Goal: Information Seeking & Learning: Learn about a topic

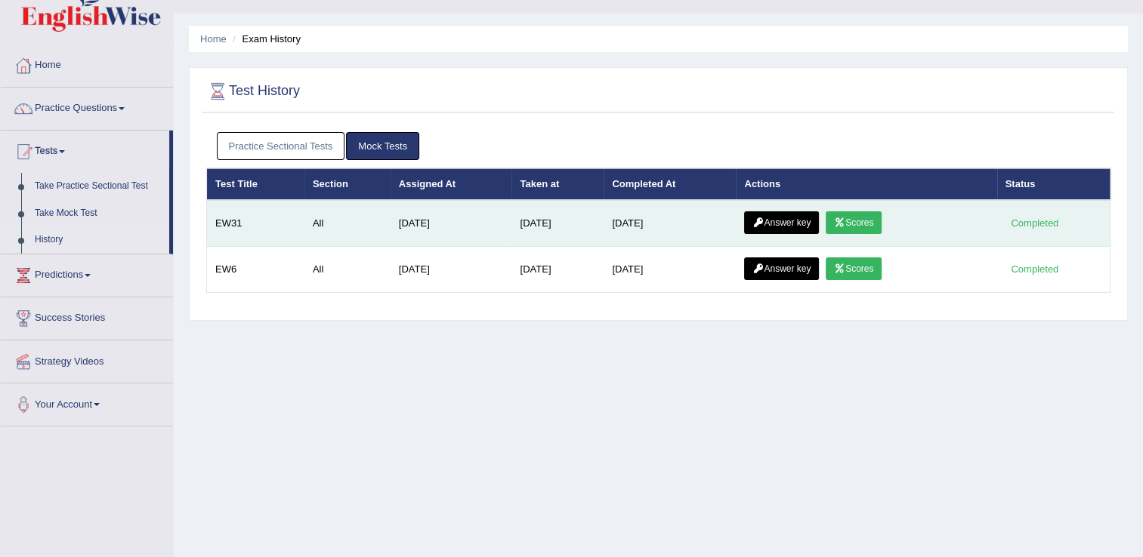
click at [771, 224] on link "Answer key" at bounding box center [781, 223] width 75 height 23
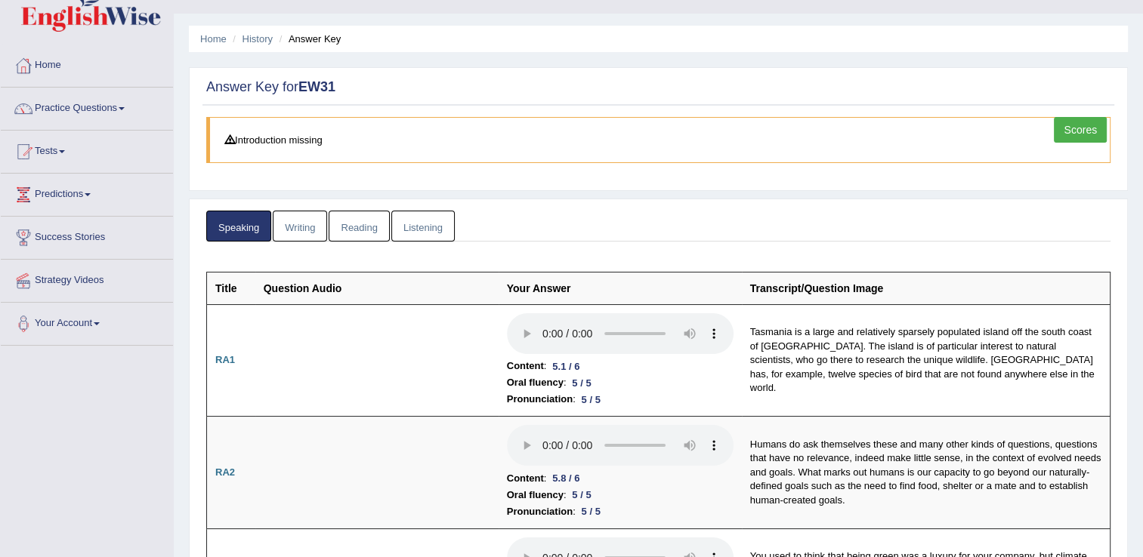
scroll to position [91, 0]
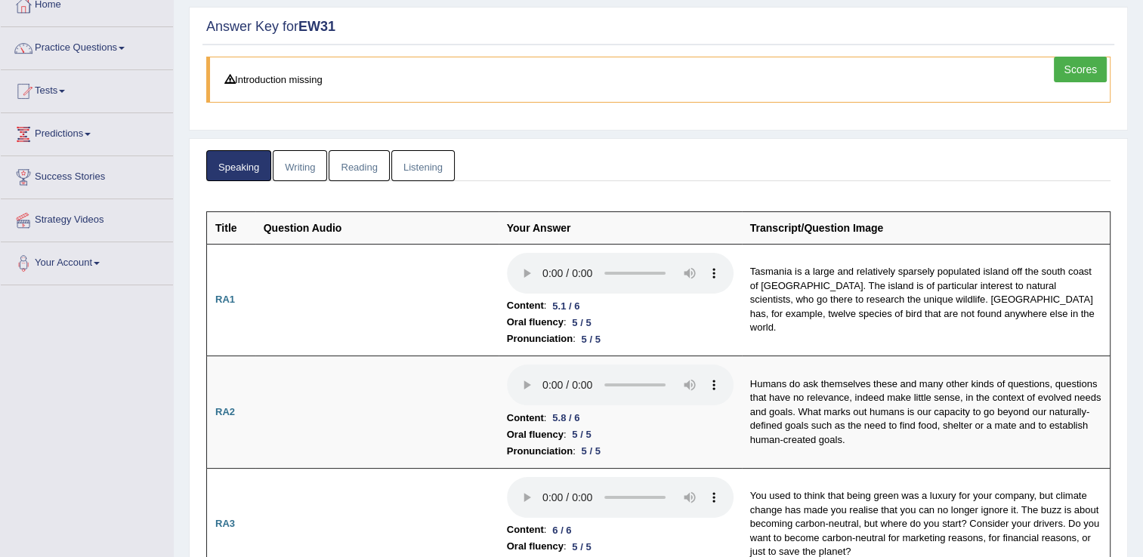
click at [311, 162] on link "Writing" at bounding box center [300, 165] width 54 height 31
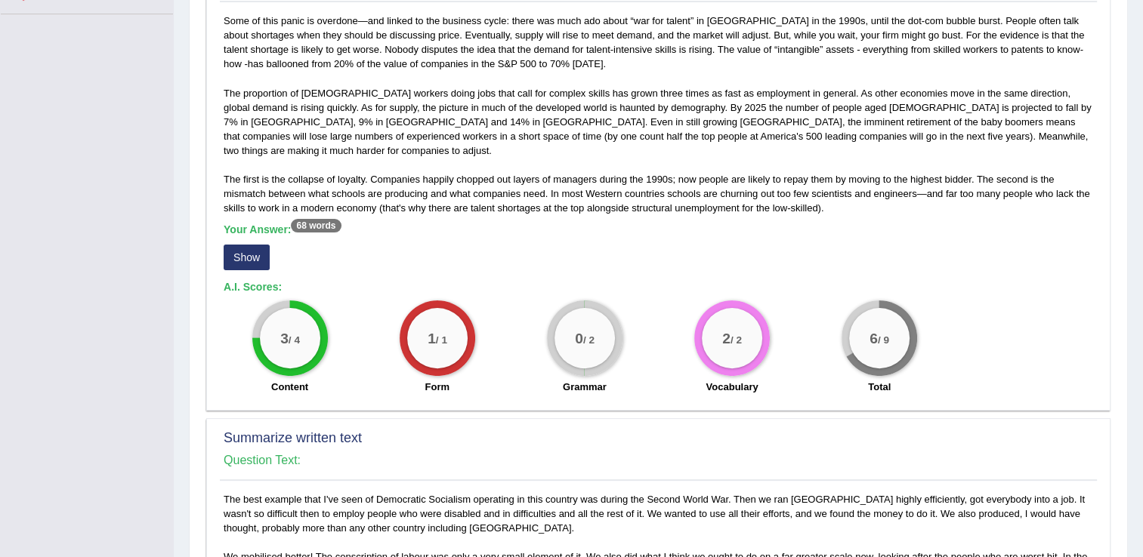
scroll to position [363, 0]
click at [251, 244] on button "Show" at bounding box center [247, 257] width 46 height 26
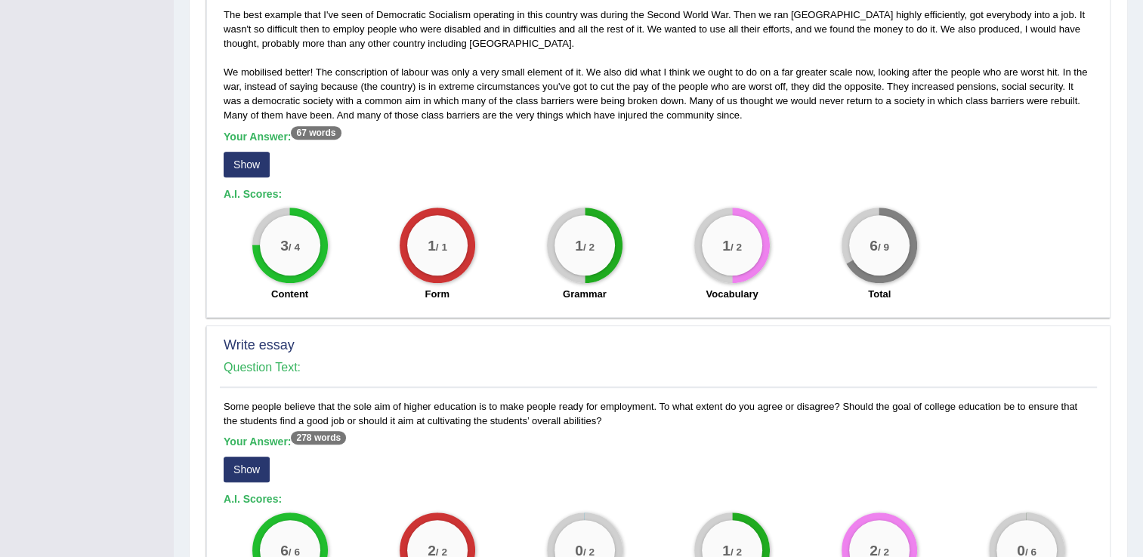
scroll to position [846, 0]
click at [259, 160] on button "Show" at bounding box center [247, 165] width 46 height 26
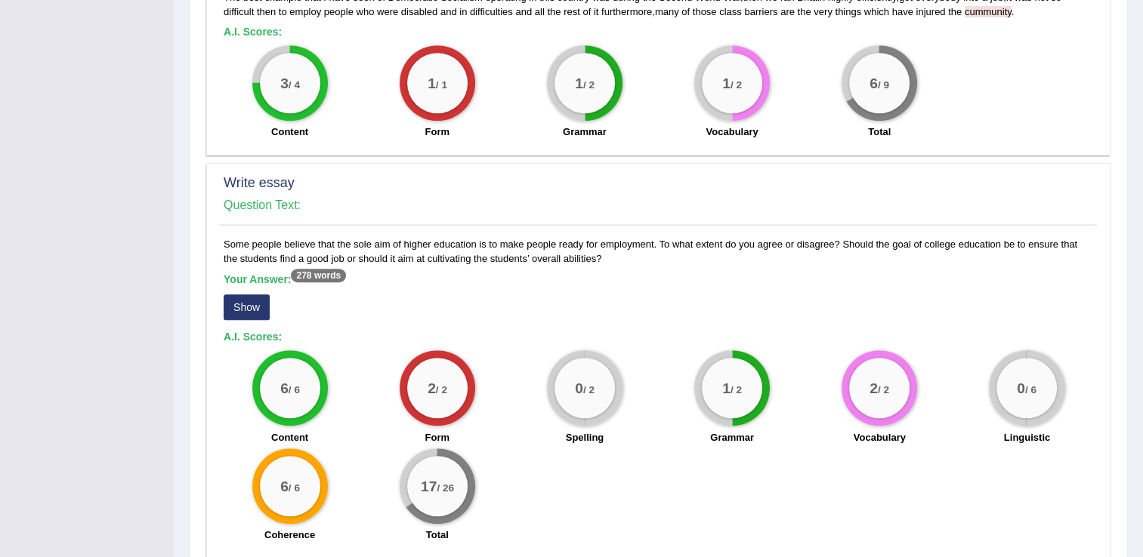
scroll to position [1076, 0]
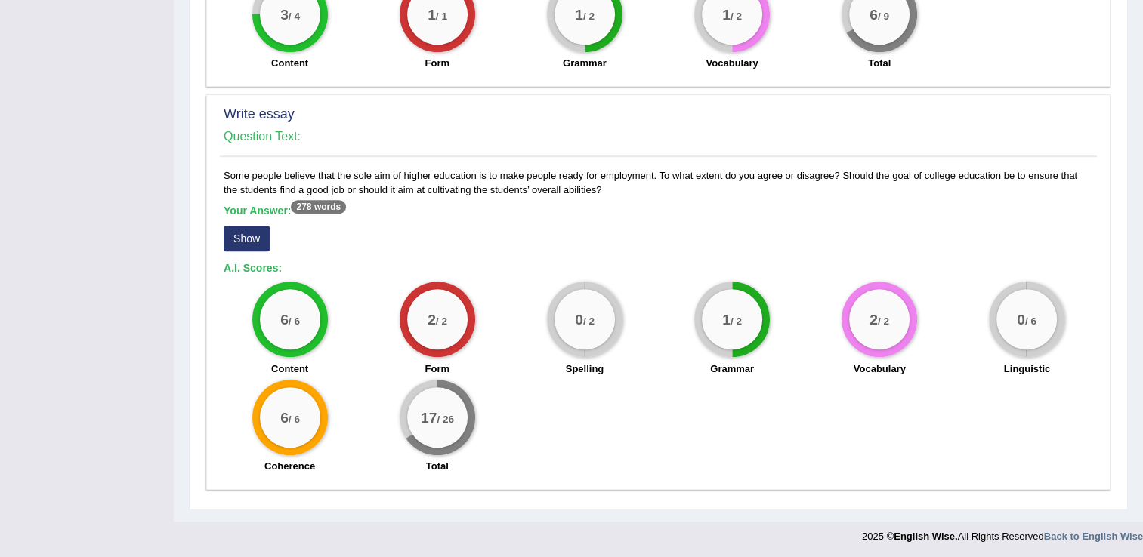
click at [242, 226] on button "Show" at bounding box center [247, 239] width 46 height 26
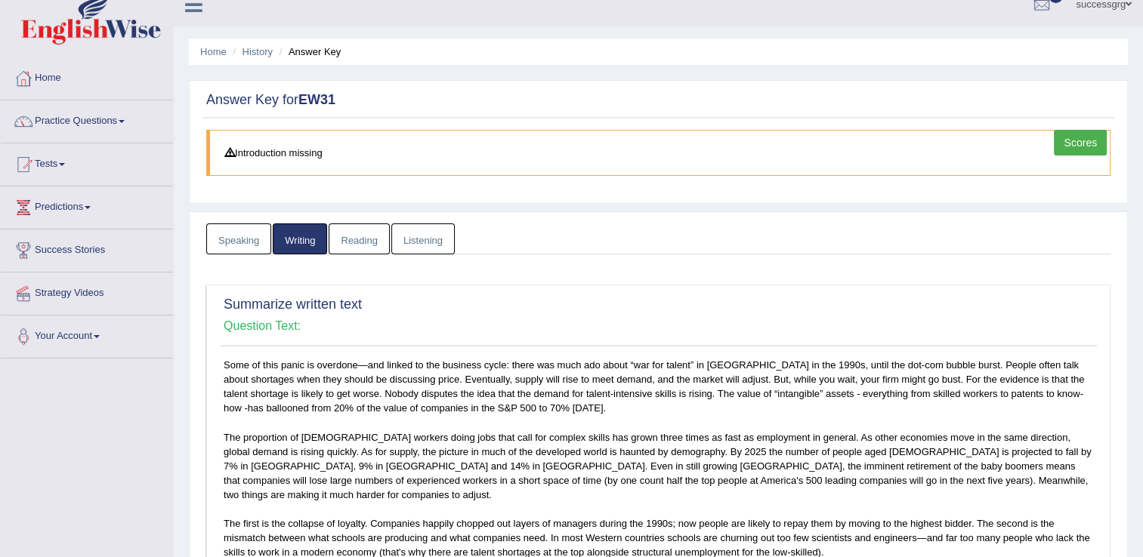
scroll to position [0, 0]
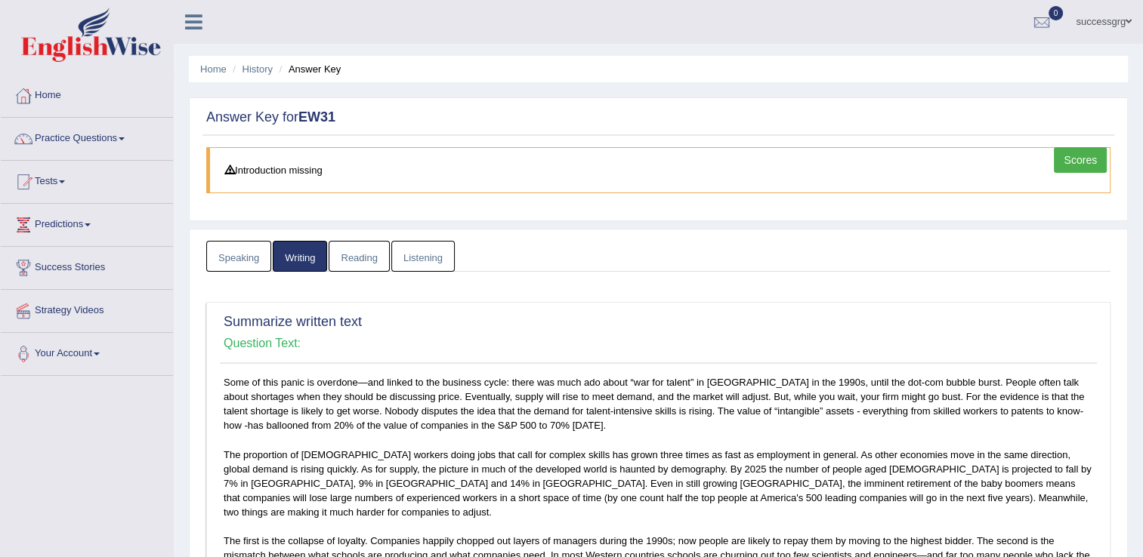
click at [360, 249] on link "Reading" at bounding box center [359, 256] width 60 height 31
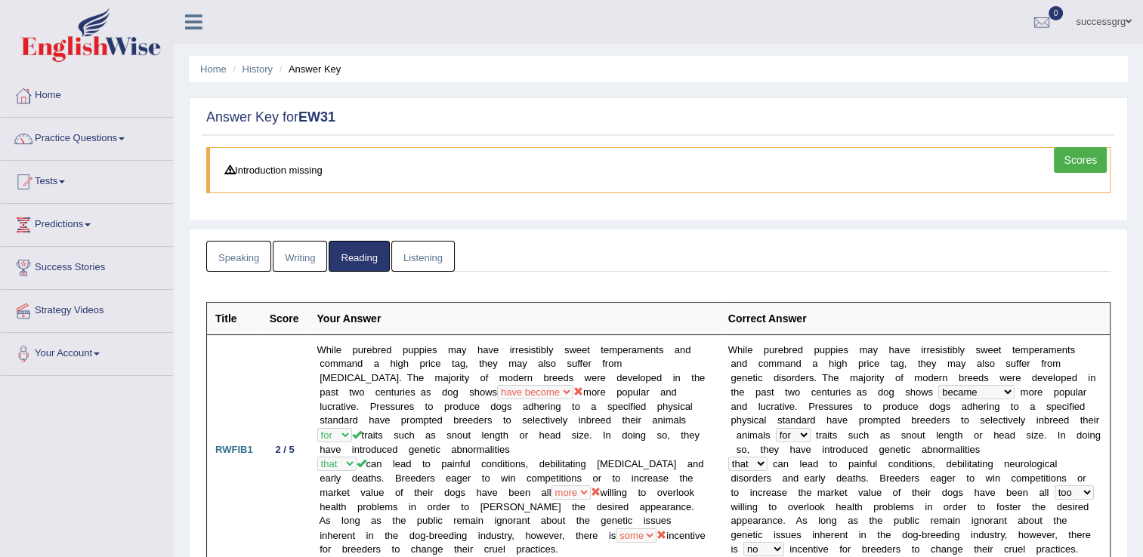
click at [404, 267] on link "Listening" at bounding box center [422, 256] width 63 height 31
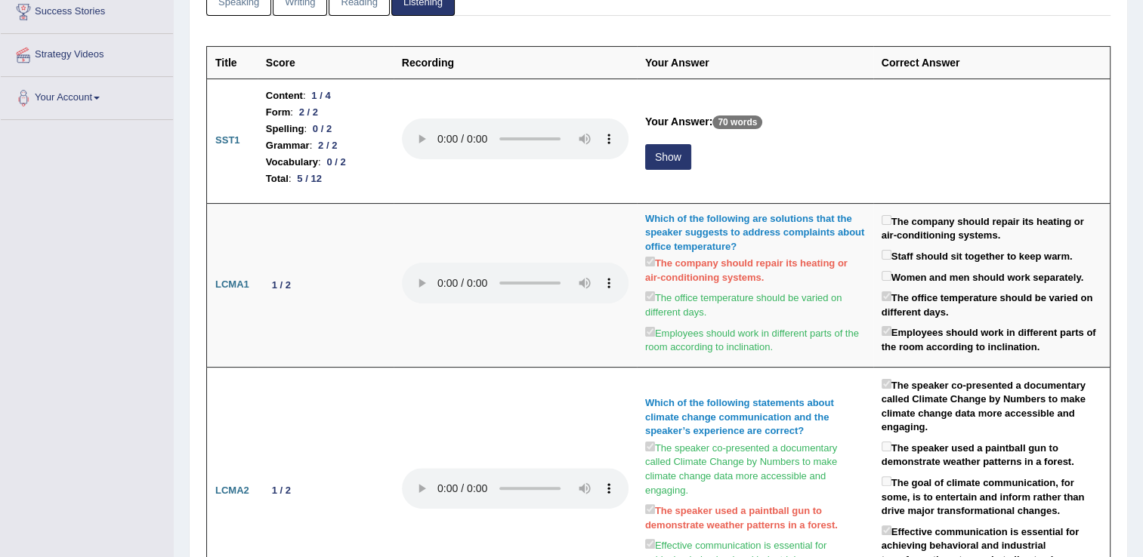
scroll to position [212, 0]
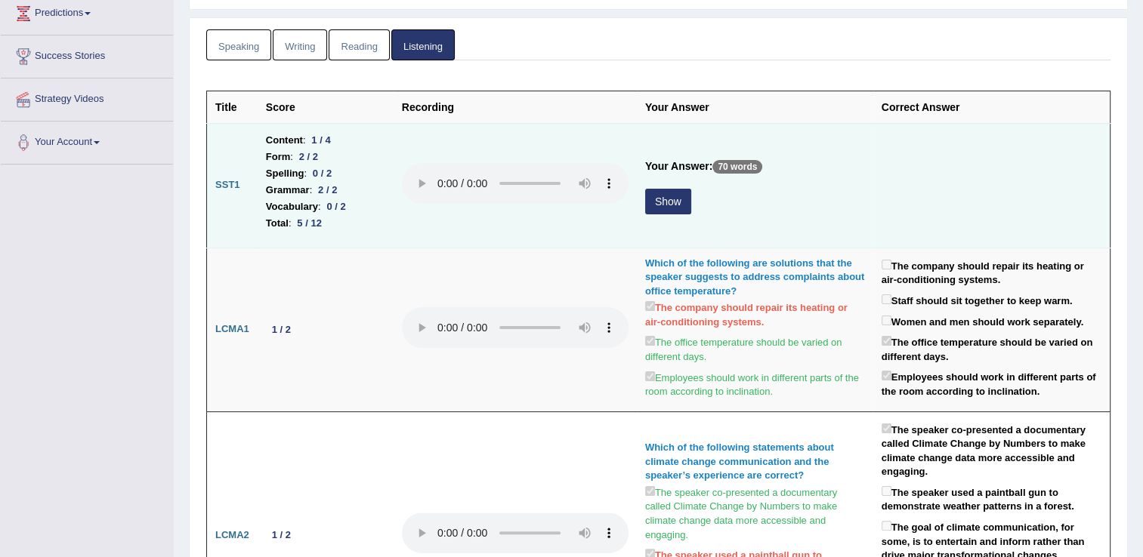
click at [651, 196] on button "Show" at bounding box center [668, 202] width 46 height 26
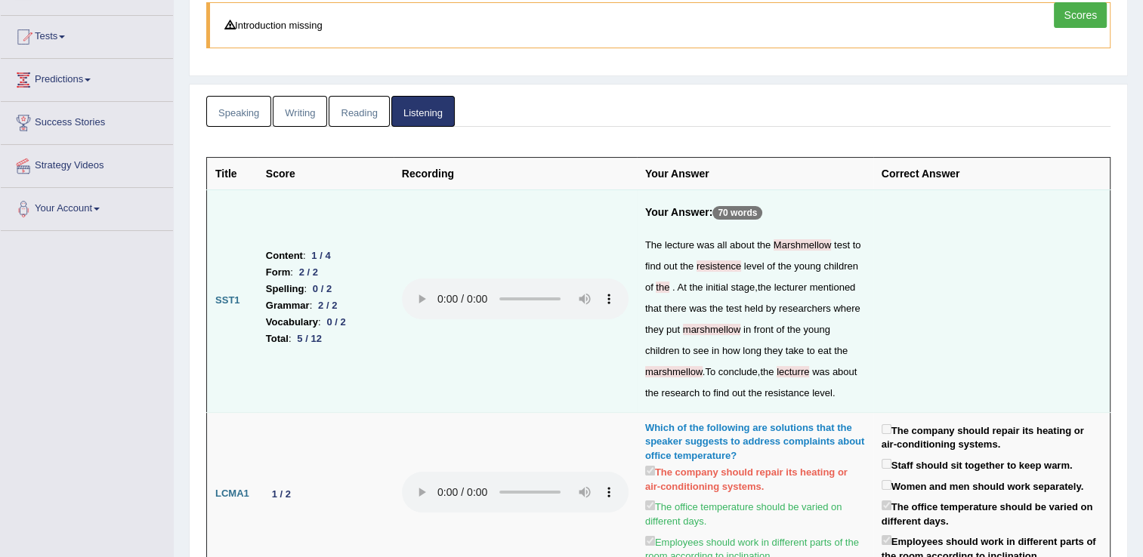
scroll to position [0, 0]
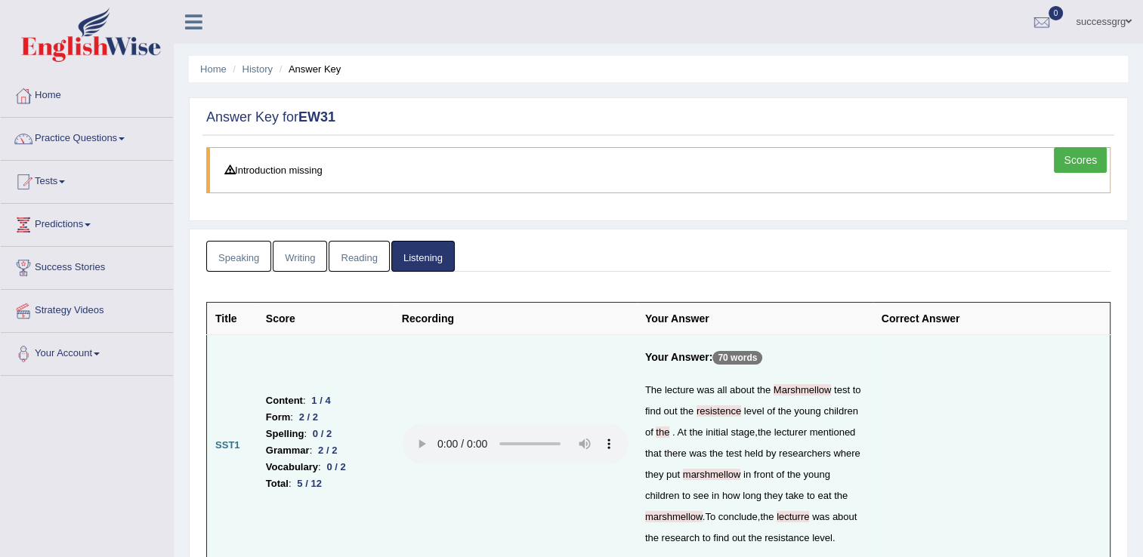
click at [248, 258] on link "Speaking" at bounding box center [238, 256] width 65 height 31
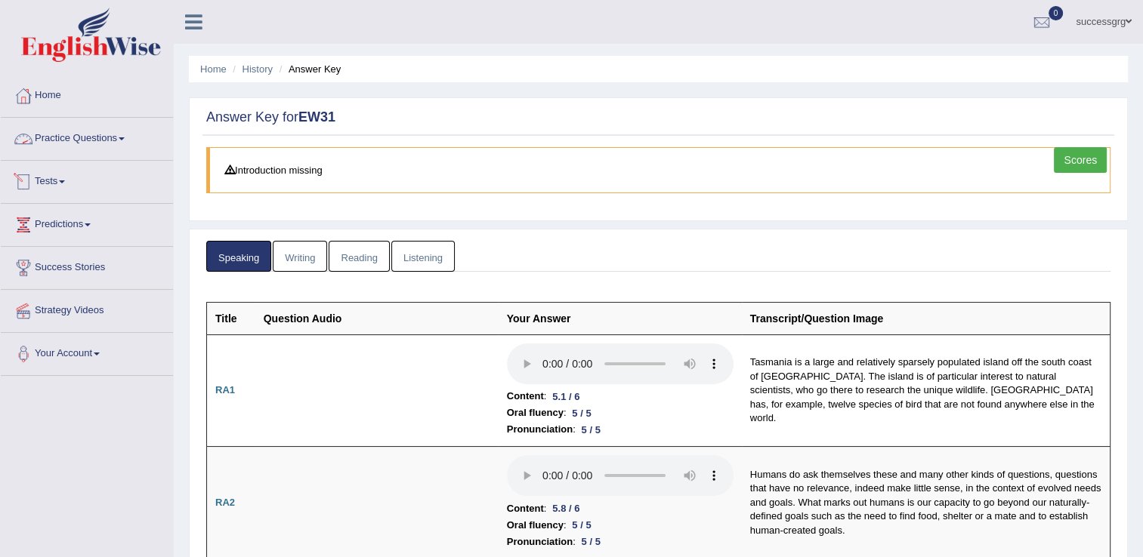
click at [94, 134] on link "Practice Questions" at bounding box center [87, 137] width 172 height 38
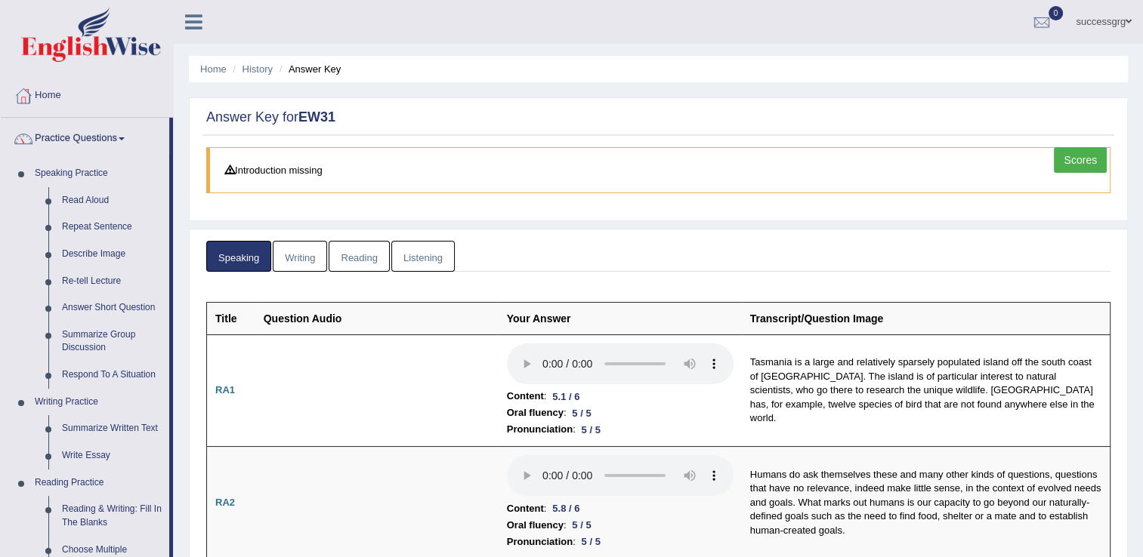
click at [1078, 159] on link "Scores" at bounding box center [1080, 160] width 53 height 26
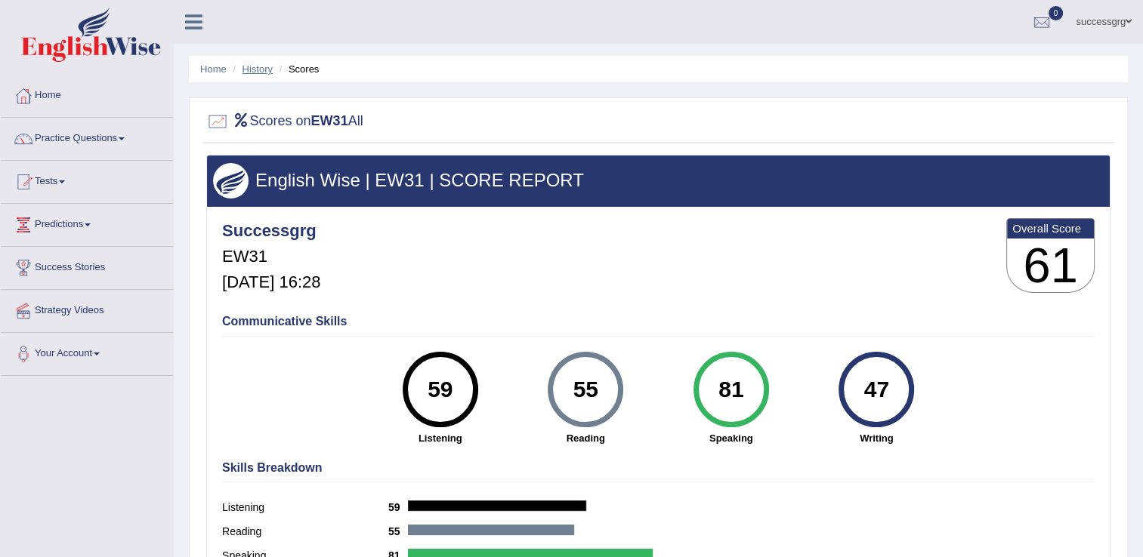
click at [248, 71] on link "History" at bounding box center [257, 68] width 30 height 11
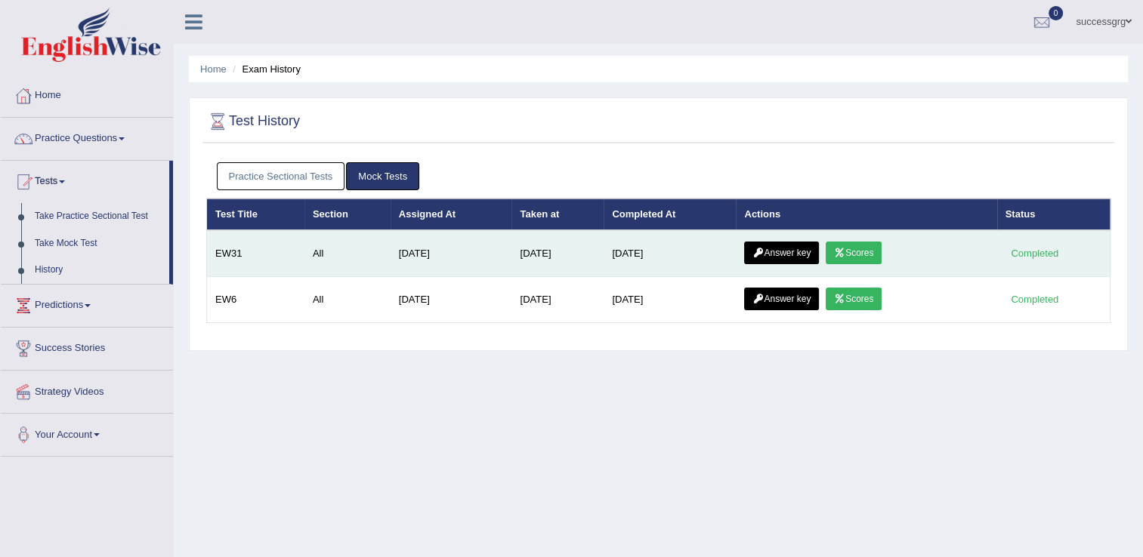
click at [767, 254] on link "Answer key" at bounding box center [781, 253] width 75 height 23
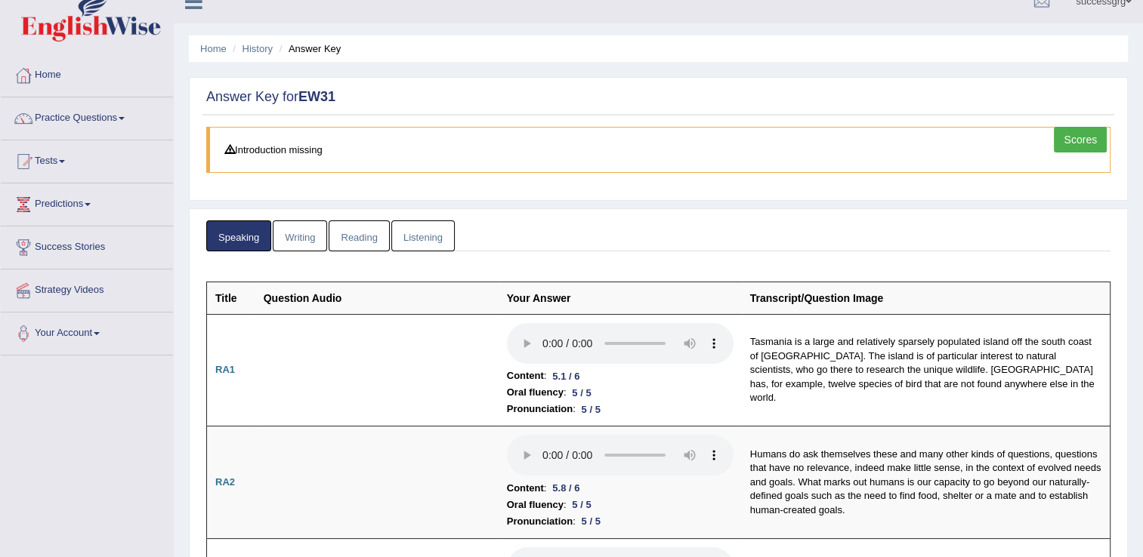
scroll to position [10, 0]
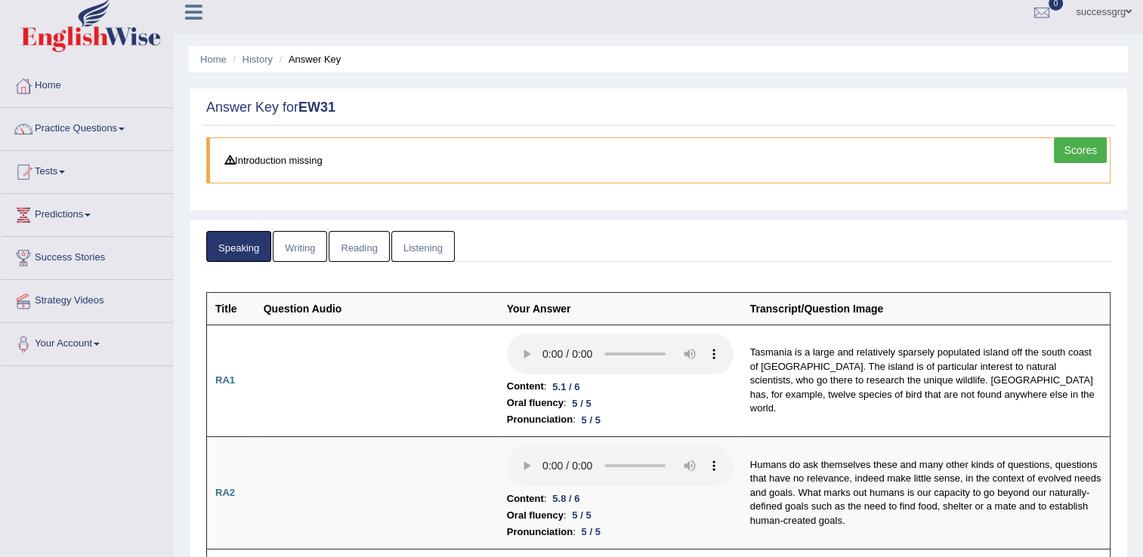
click at [358, 247] on link "Reading" at bounding box center [359, 246] width 60 height 31
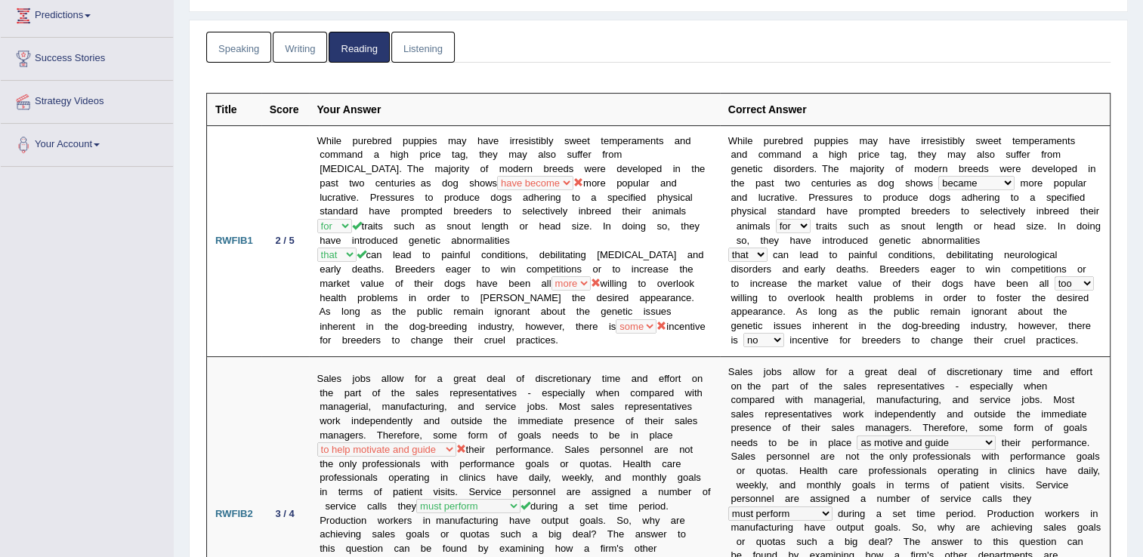
scroll to position [221, 0]
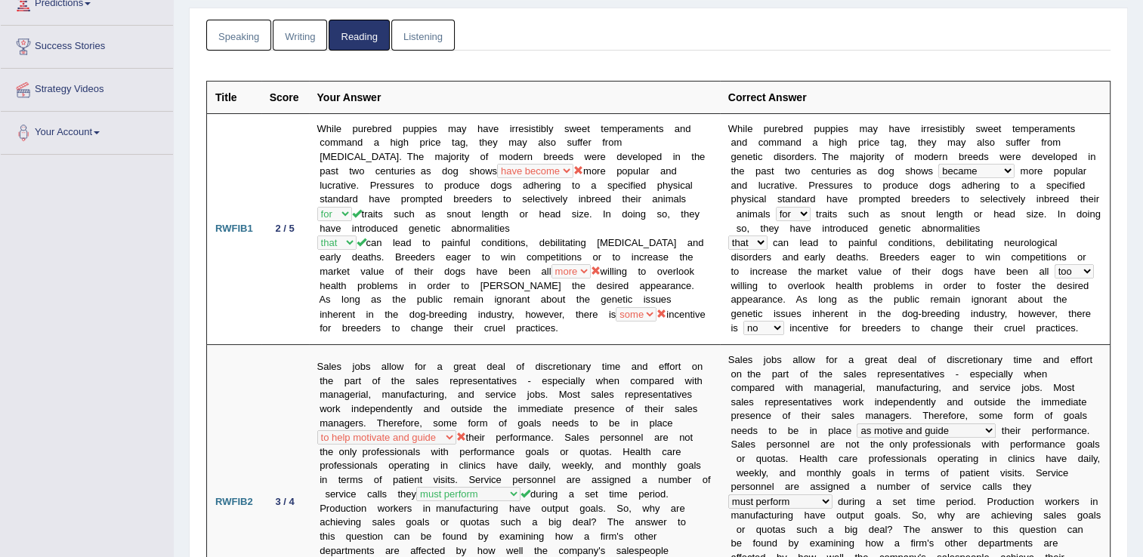
click at [358, 247] on td "While purebred puppies may have irresistibly sweet temperaments and command a h…" at bounding box center [514, 228] width 411 height 231
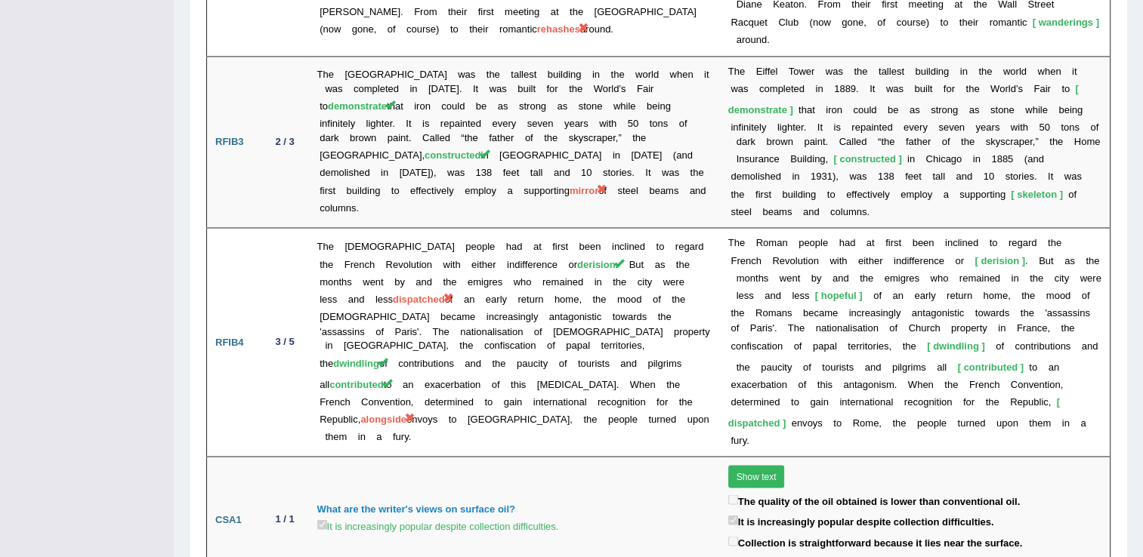
scroll to position [2536, 0]
